Goal: Download file/media

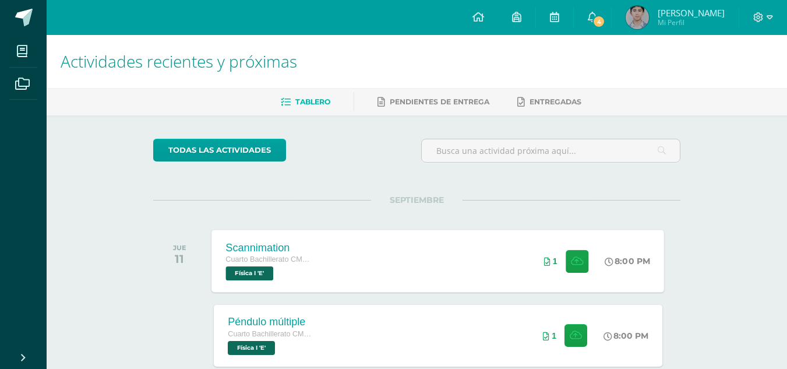
click at [261, 254] on div "Cuarto Bachillerato CMP Bachillerato en CCLL con Orientación en Computación" at bounding box center [270, 259] width 88 height 13
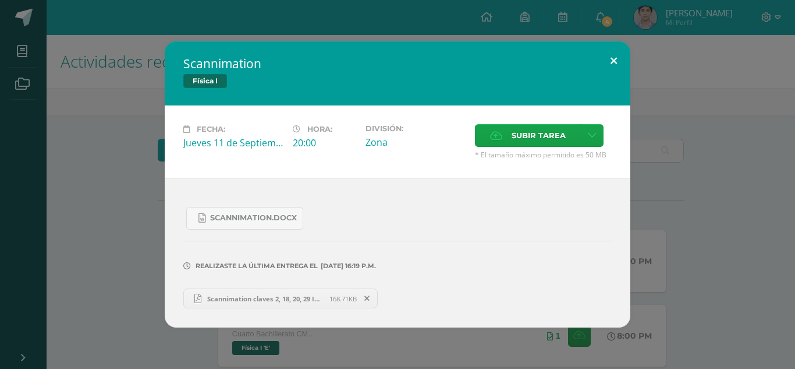
click at [606, 59] on button at bounding box center [613, 61] width 33 height 40
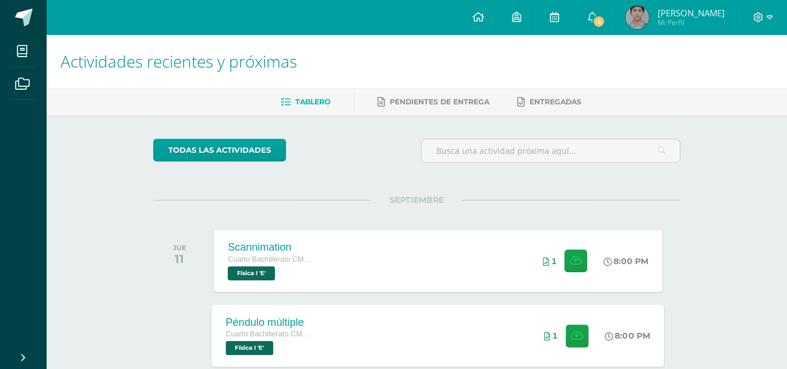
click at [245, 347] on span "Física I 'E'" at bounding box center [250, 348] width 48 height 14
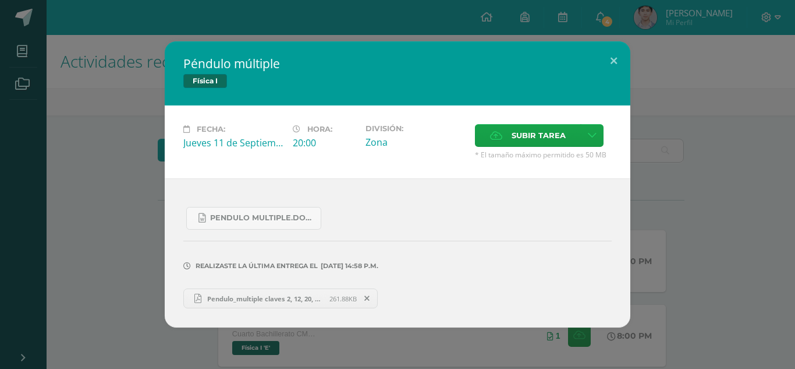
click at [258, 302] on span "Pendulo_multiple claves 2, 12, 20, 29 IVE.pdf" at bounding box center [265, 298] width 128 height 9
click at [610, 56] on button at bounding box center [613, 61] width 33 height 40
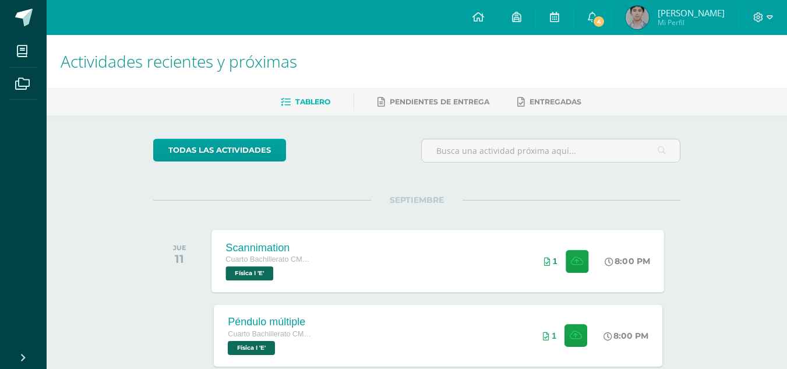
click at [253, 269] on span "Física I 'E'" at bounding box center [250, 273] width 48 height 14
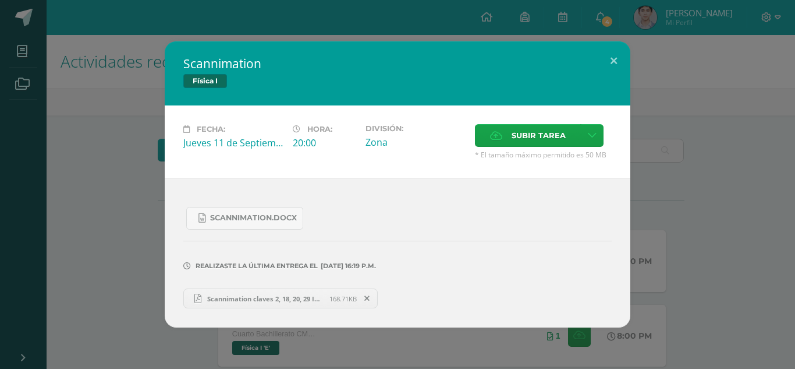
click at [265, 294] on span "Scannimation claves 2, 18, 20, 29 IV E.pdf" at bounding box center [265, 298] width 128 height 9
click at [615, 52] on button at bounding box center [613, 61] width 33 height 40
